Goal: Information Seeking & Learning: Learn about a topic

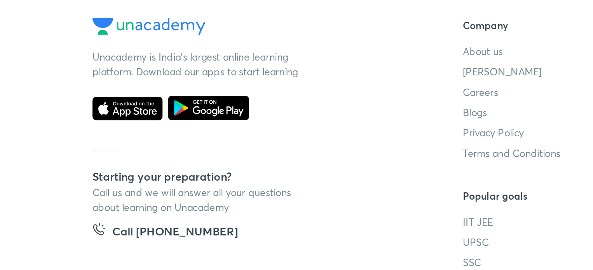
scroll to position [445, 0]
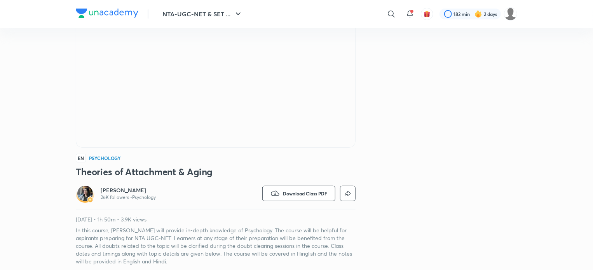
scroll to position [90, 0]
